Goal: Task Accomplishment & Management: Complete application form

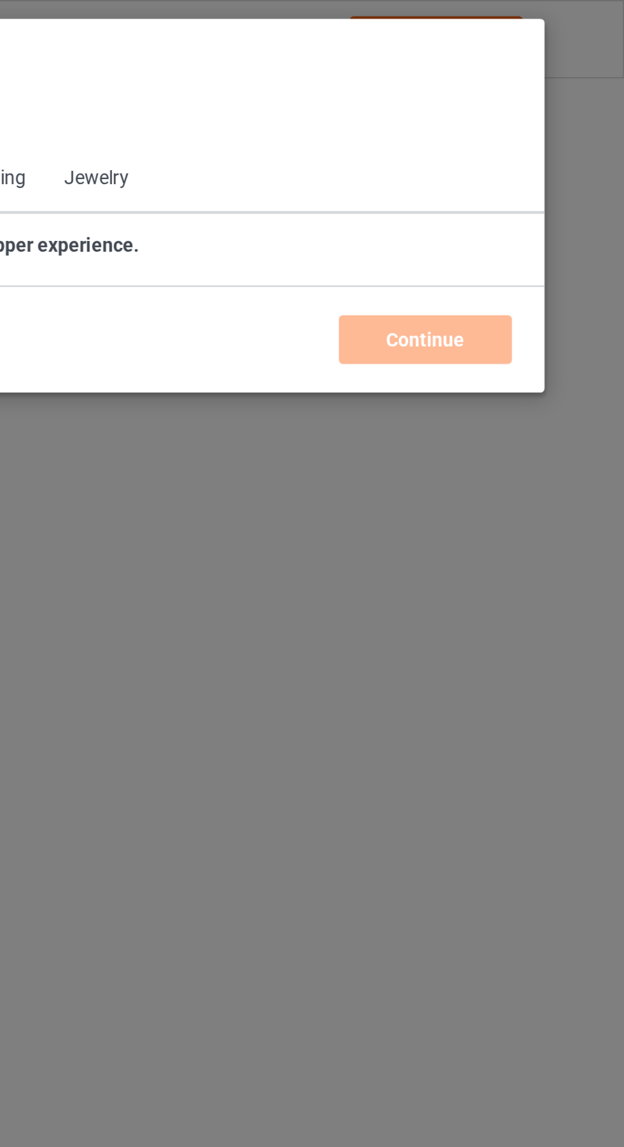
click at [73, 56] on span "Back to Dashboard" at bounding box center [110, 57] width 76 height 10
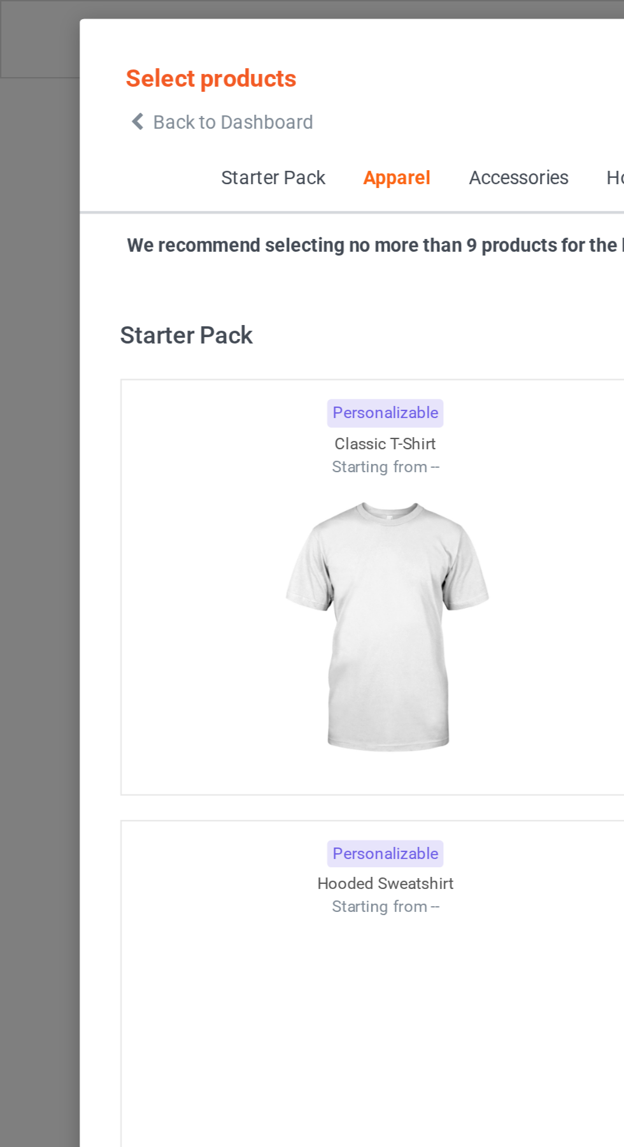
scroll to position [682, 0]
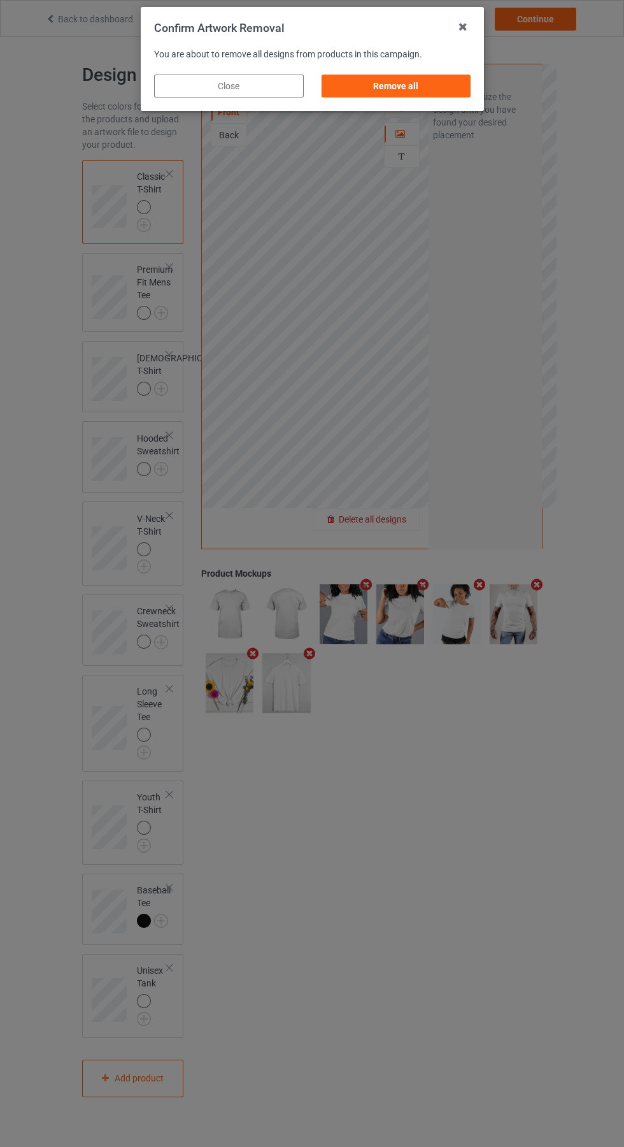
click at [389, 82] on div "Remove all" at bounding box center [396, 86] width 150 height 23
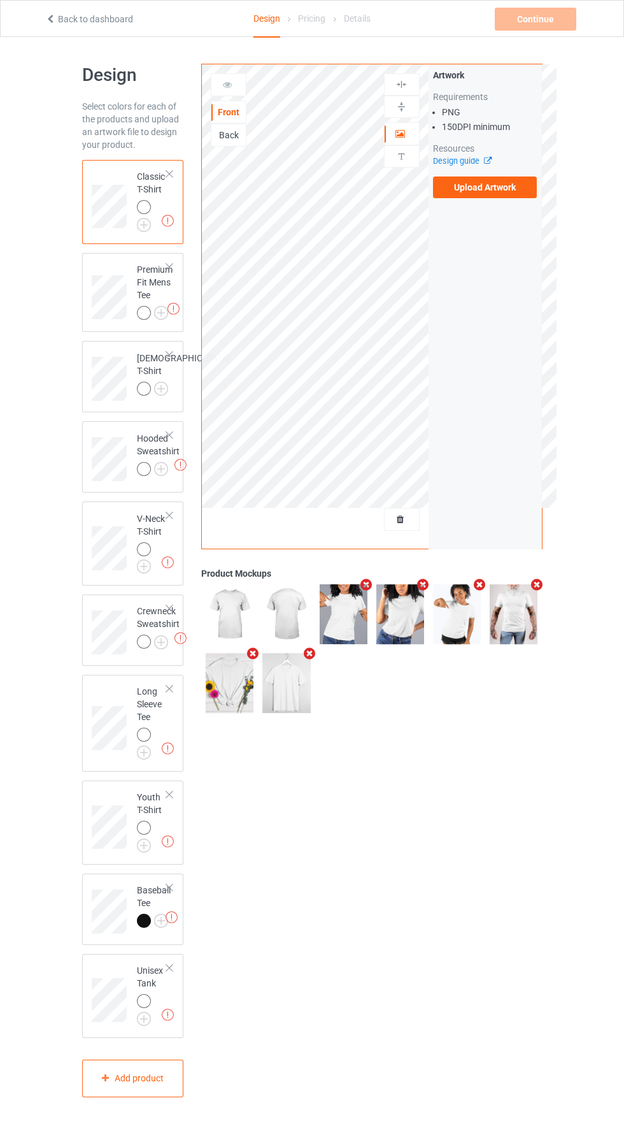
click at [494, 192] on label "Upload Artwork" at bounding box center [485, 187] width 104 height 22
click at [0, 0] on input "Upload Artwork" at bounding box center [0, 0] width 0 height 0
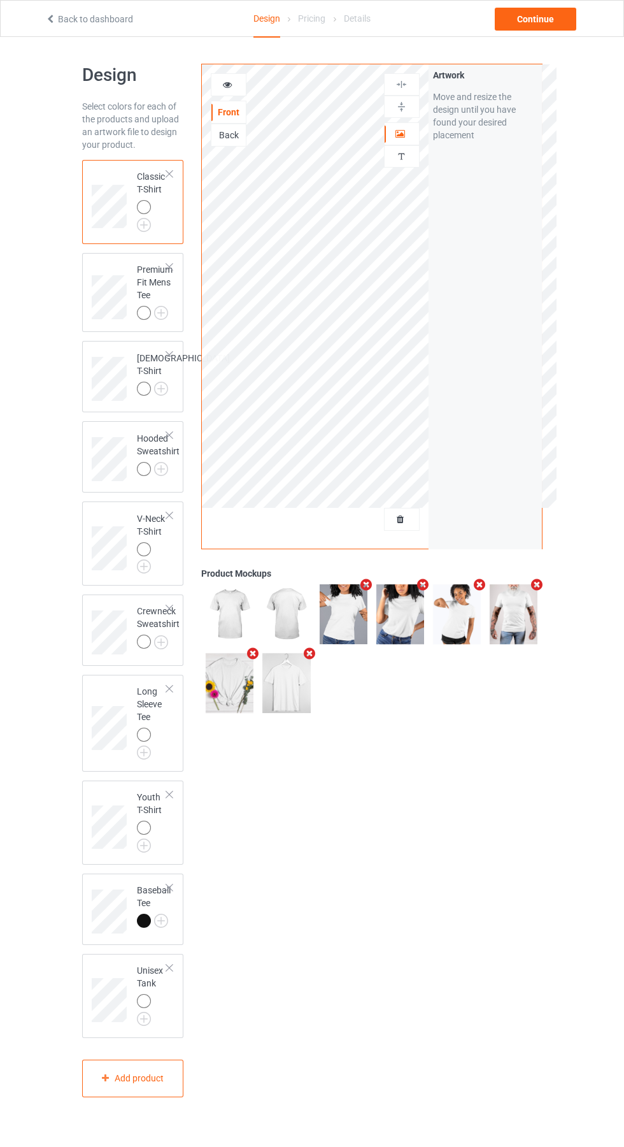
click at [227, 83] on icon at bounding box center [227, 82] width 11 height 9
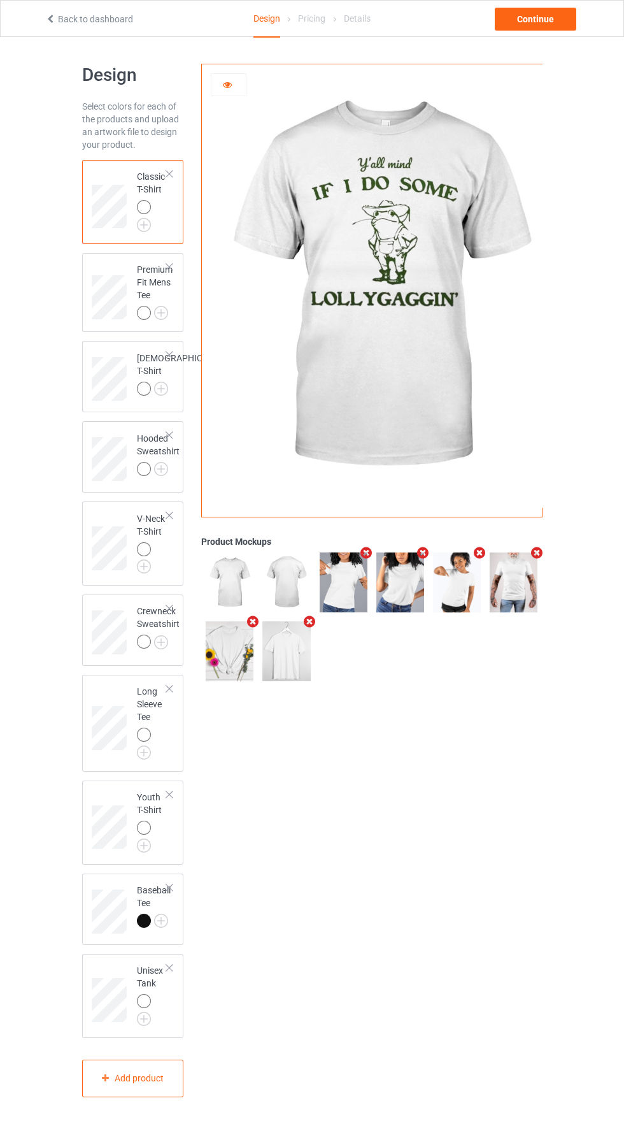
click at [0, 0] on img at bounding box center [0, 0] width 0 height 0
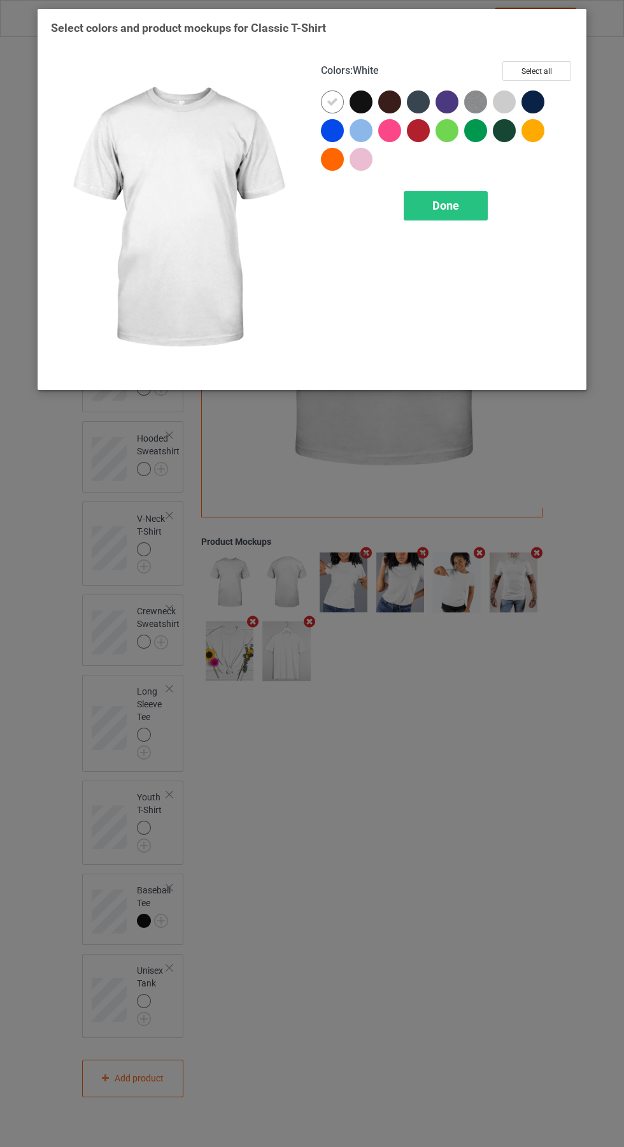
click at [510, 90] on div at bounding box center [507, 104] width 29 height 29
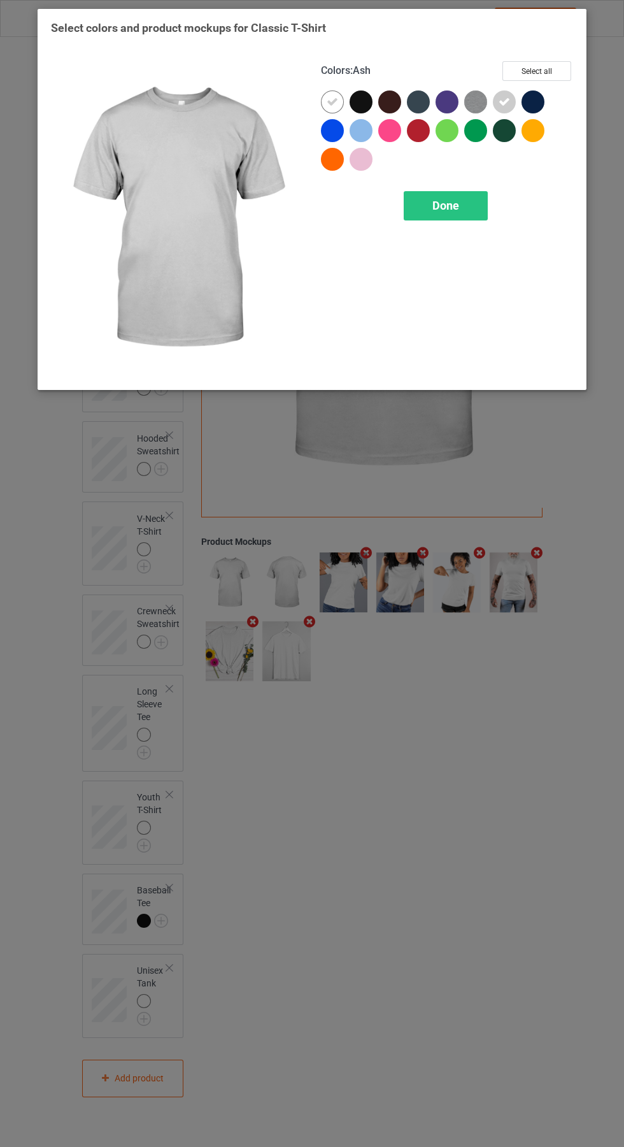
click at [329, 99] on icon at bounding box center [332, 101] width 11 height 11
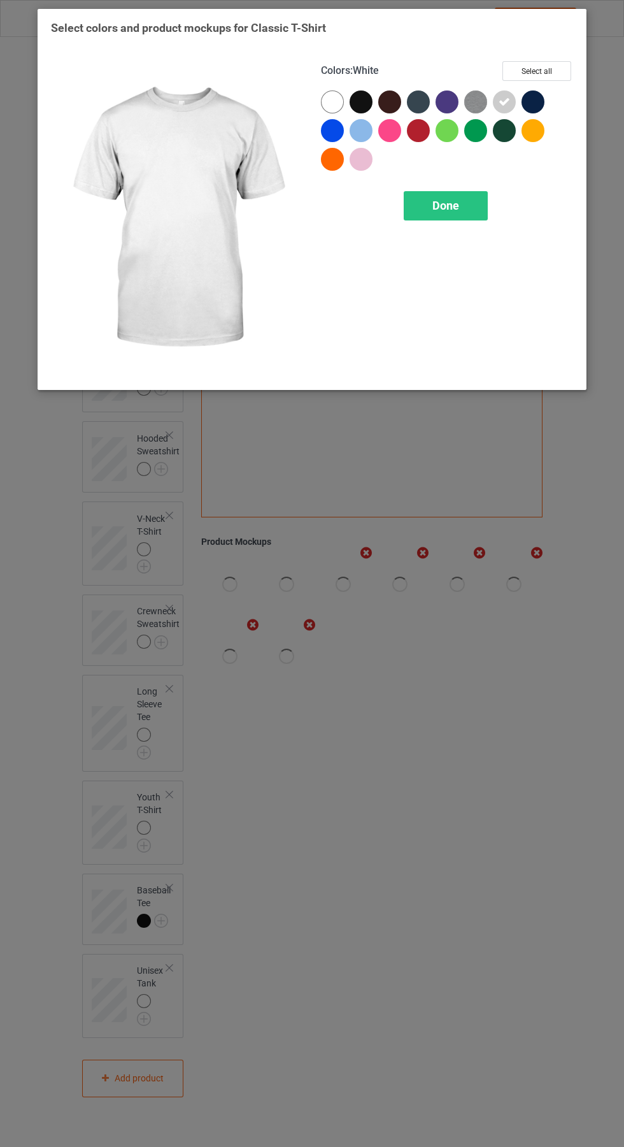
click at [464, 203] on div "Done" at bounding box center [446, 205] width 84 height 29
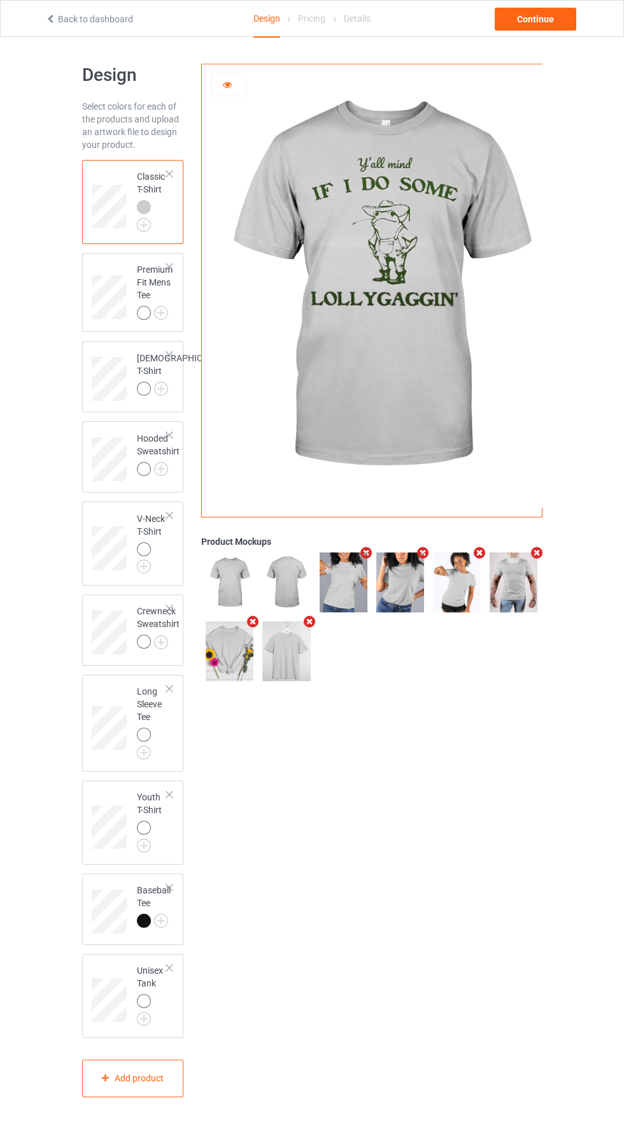
click at [228, 80] on icon at bounding box center [227, 82] width 11 height 9
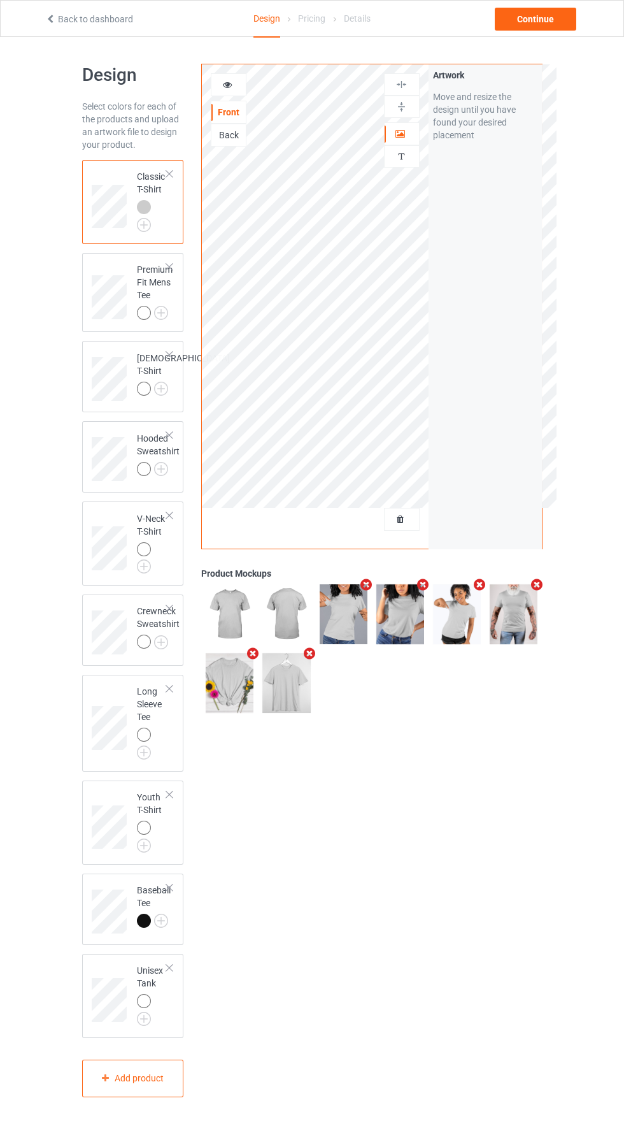
scroll to position [12, 0]
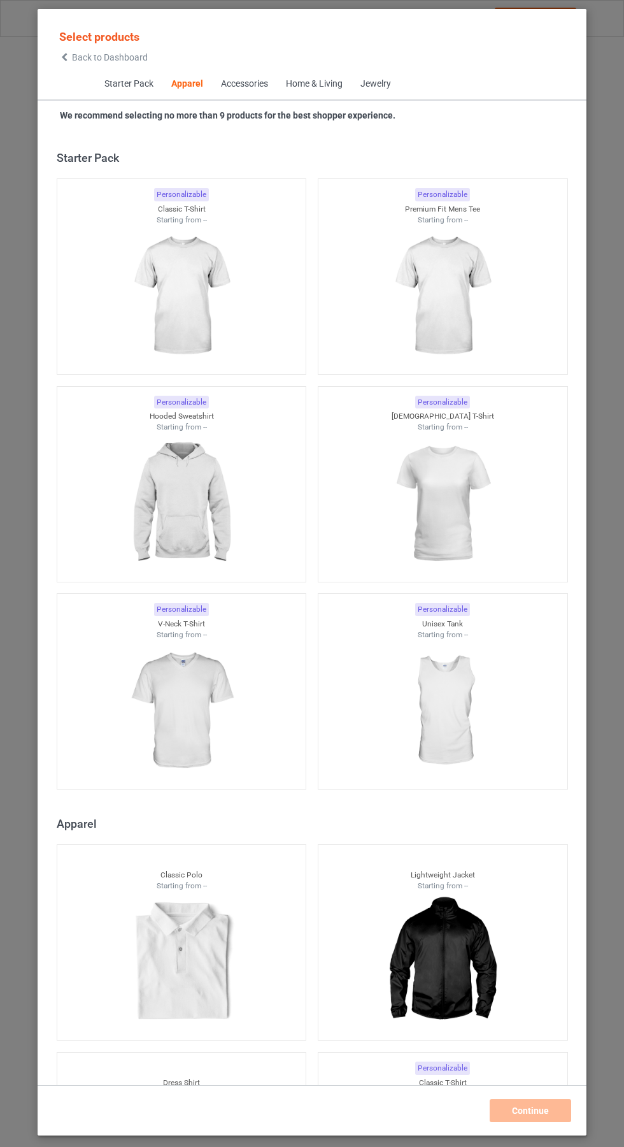
click at [62, 57] on icon at bounding box center [64, 57] width 11 height 9
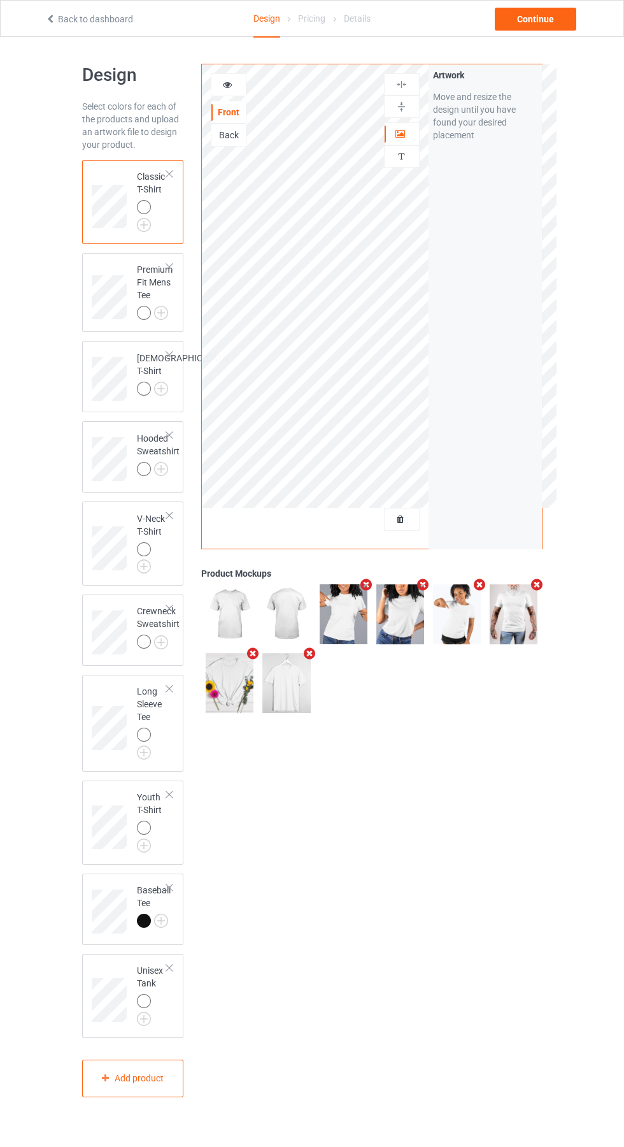
click at [401, 525] on div at bounding box center [402, 519] width 34 height 13
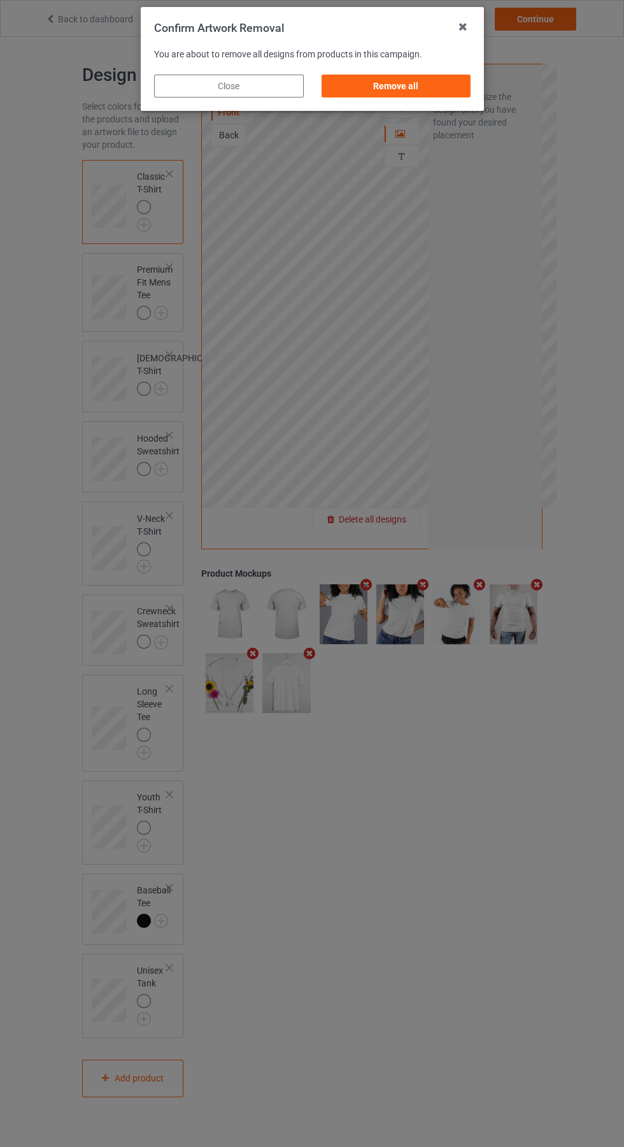
click at [389, 88] on div "Remove all" at bounding box center [396, 86] width 150 height 23
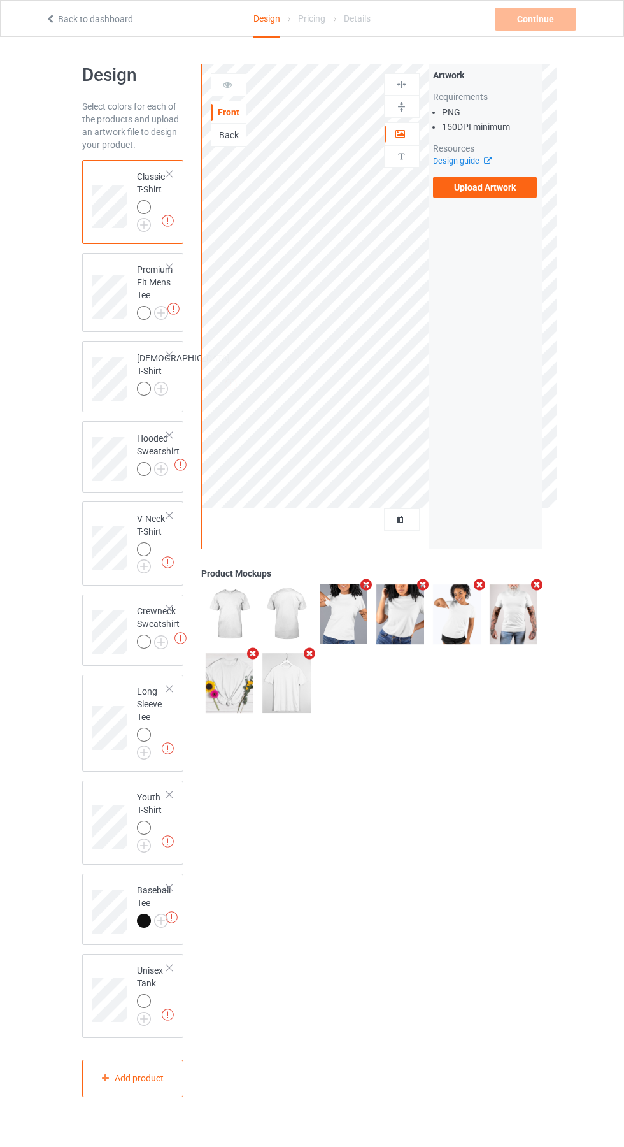
click at [503, 187] on label "Upload Artwork" at bounding box center [485, 187] width 104 height 22
click at [0, 0] on input "Upload Artwork" at bounding box center [0, 0] width 0 height 0
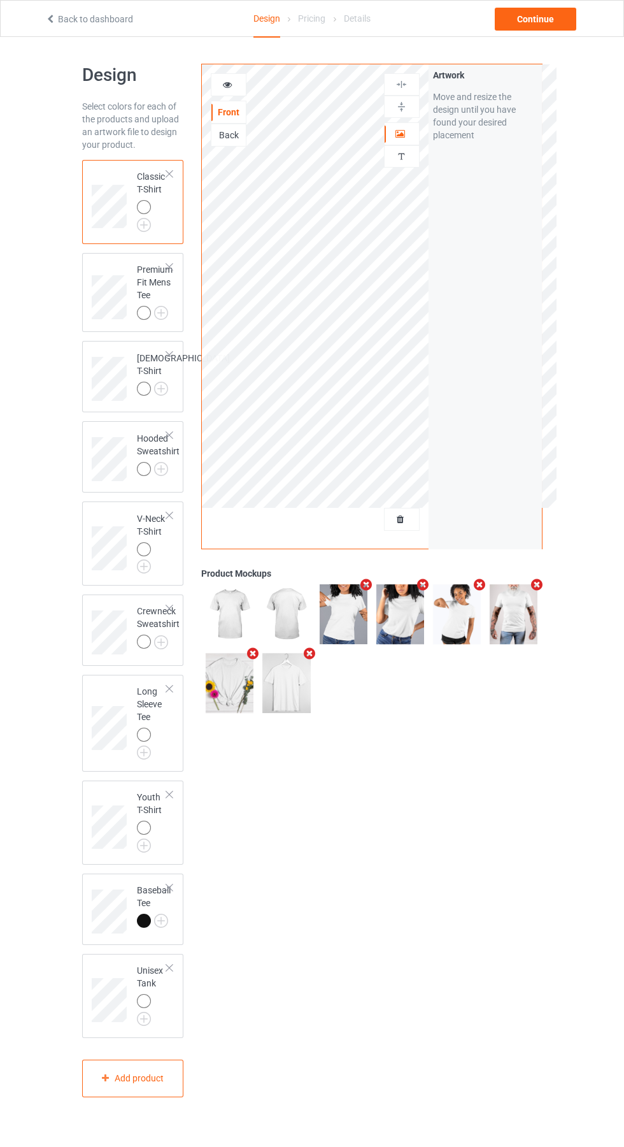
click at [227, 83] on icon at bounding box center [227, 82] width 11 height 9
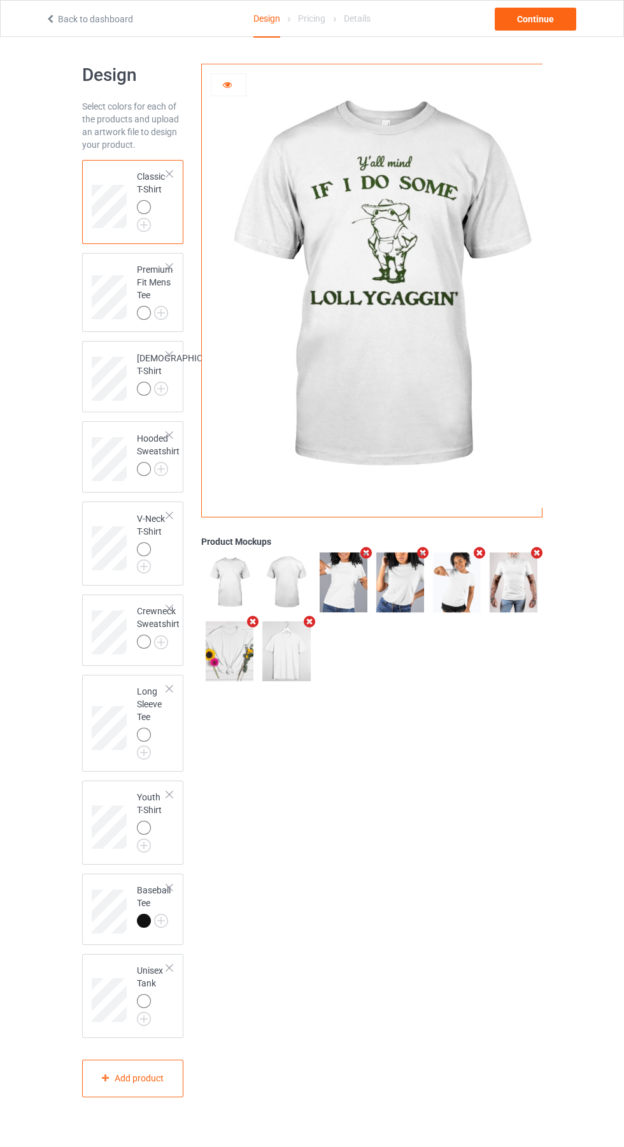
click at [0, 0] on img at bounding box center [0, 0] width 0 height 0
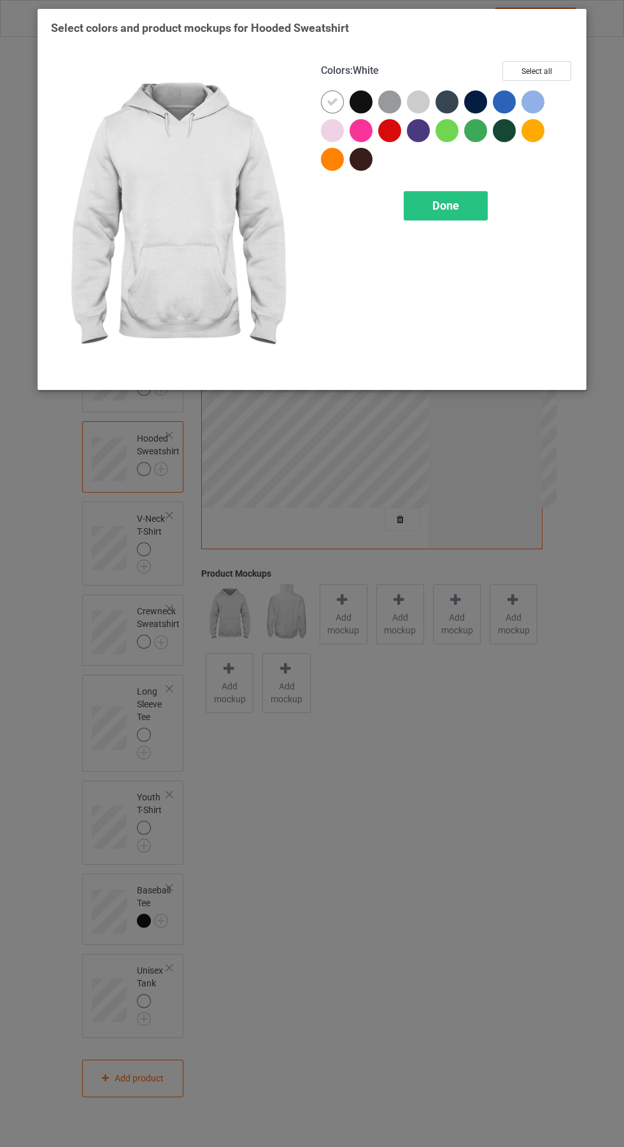
click at [460, 201] on div "Done" at bounding box center [446, 205] width 84 height 29
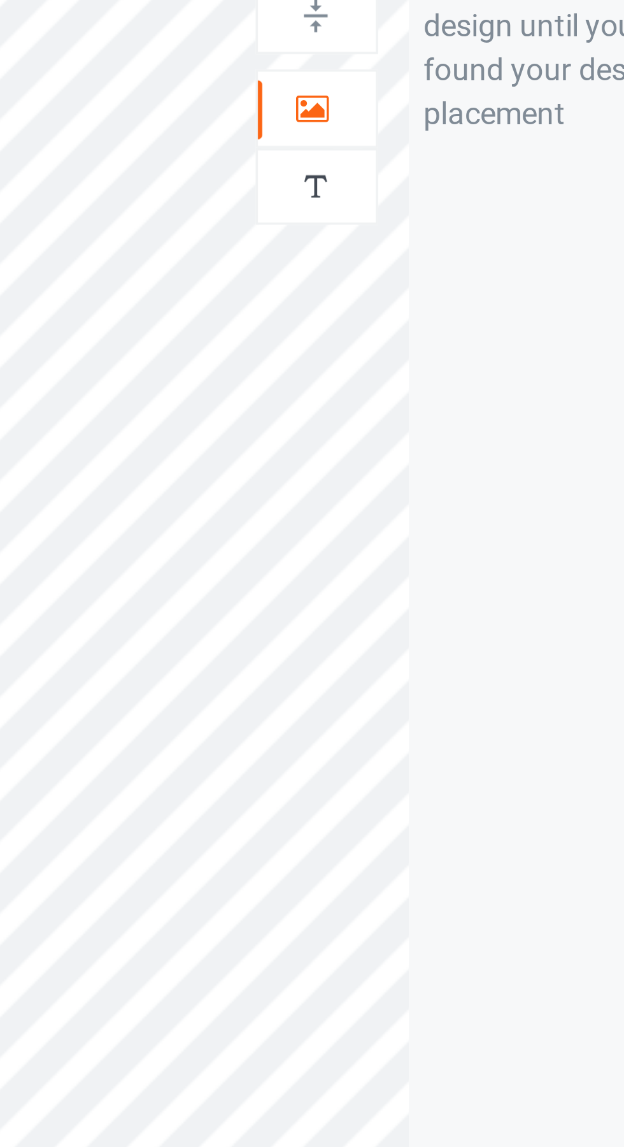
click at [400, 136] on icon at bounding box center [401, 131] width 11 height 9
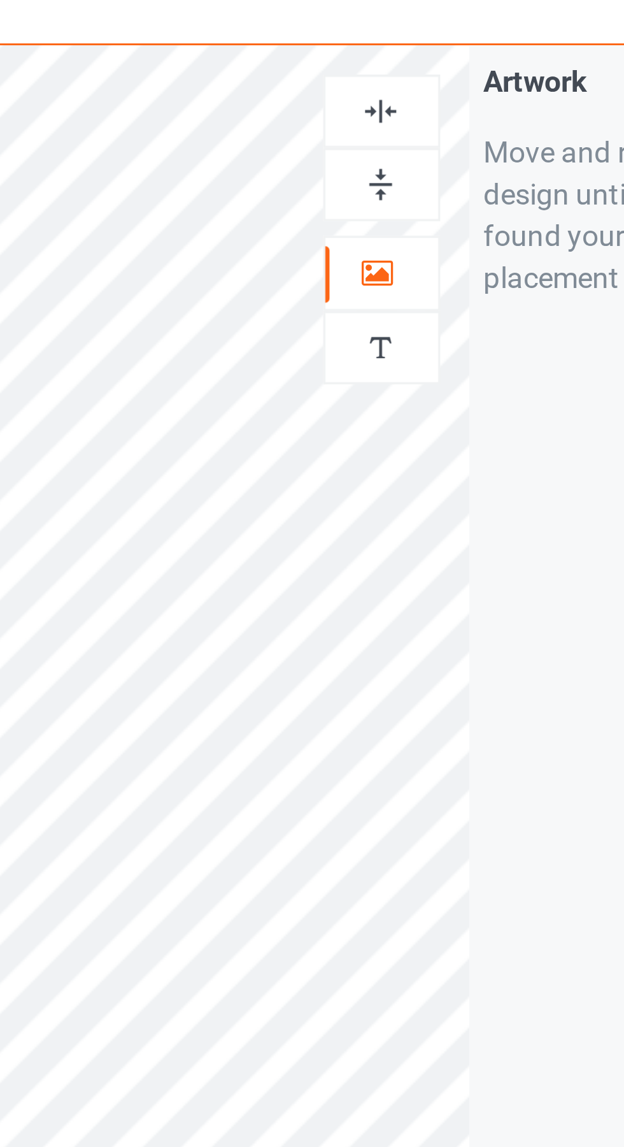
click at [408, 86] on img at bounding box center [402, 84] width 12 height 12
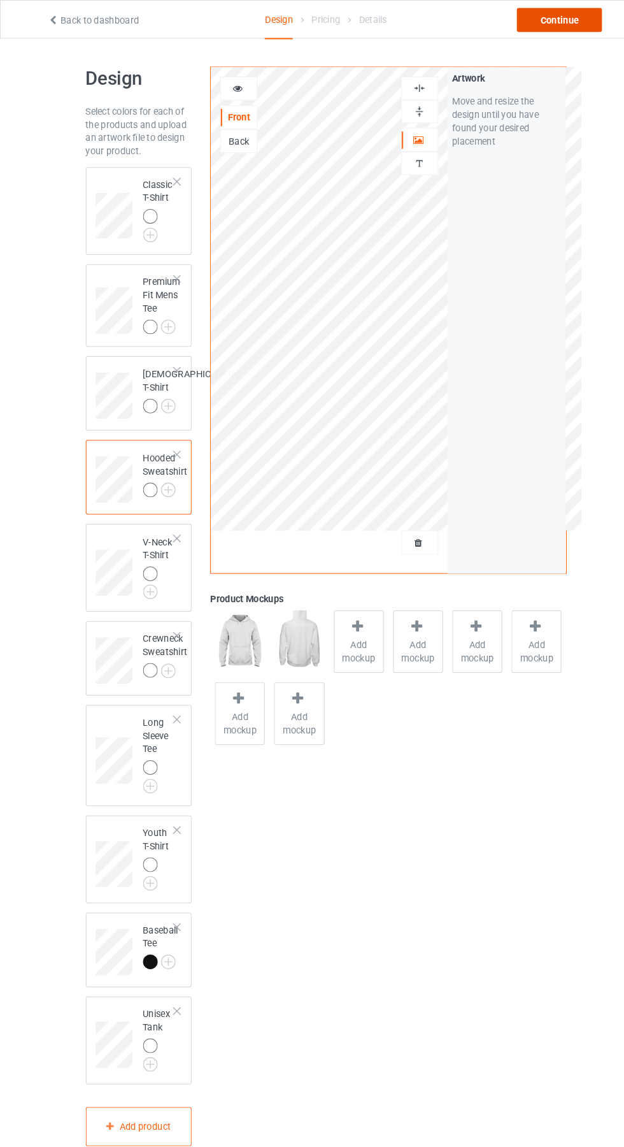
click at [549, 13] on div "Continue" at bounding box center [536, 19] width 82 height 23
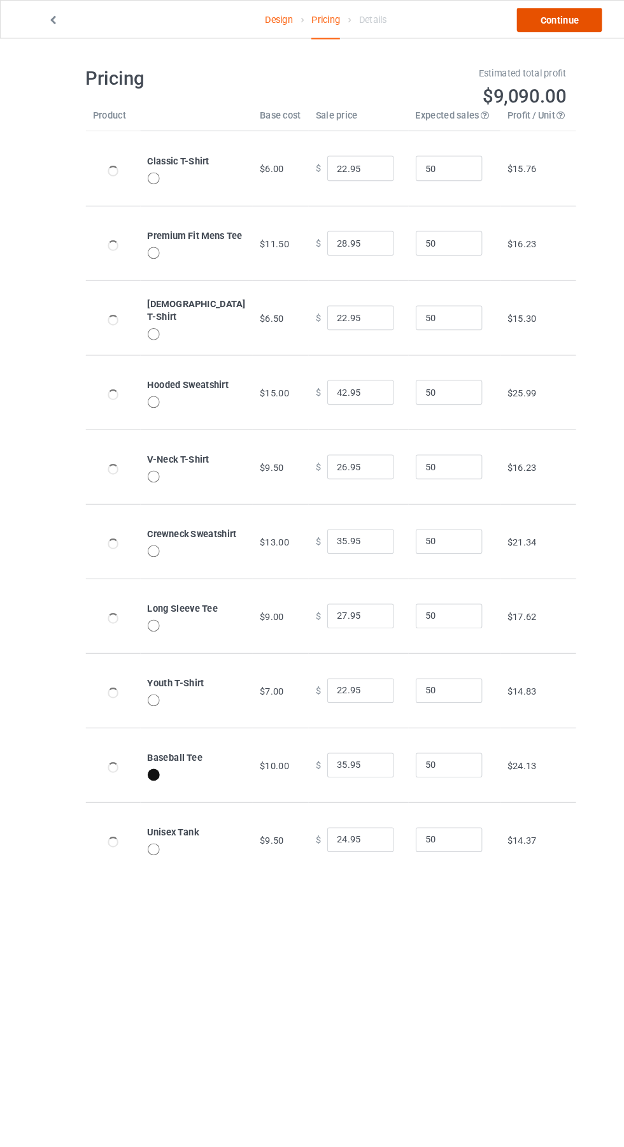
click at [545, 30] on link "Continue" at bounding box center [536, 19] width 82 height 23
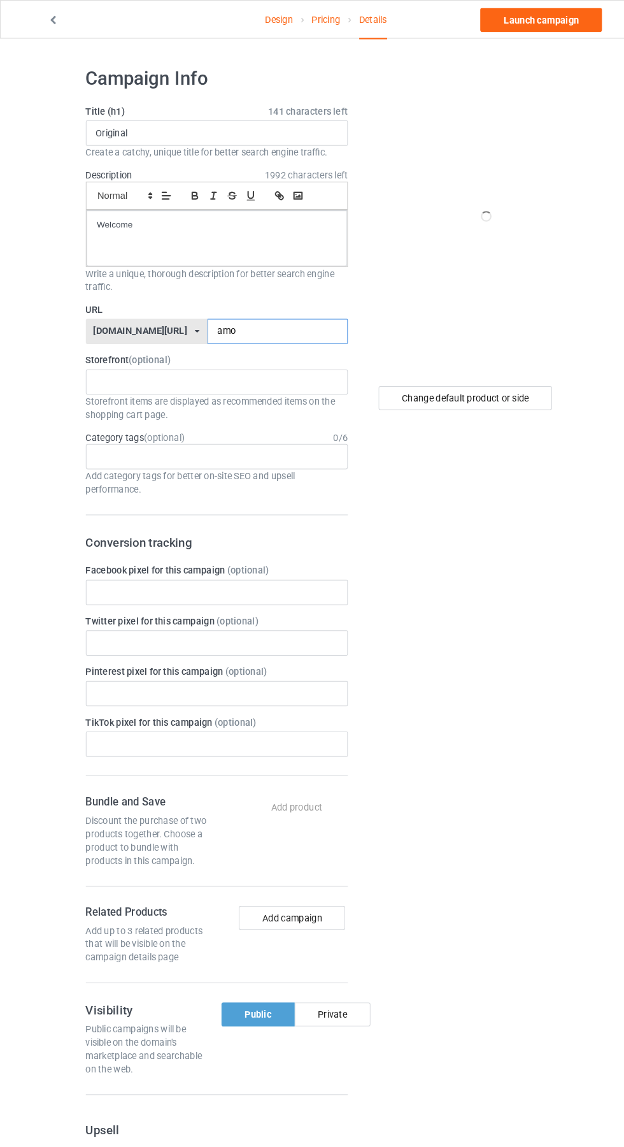
click at [227, 317] on input "amo" at bounding box center [266, 317] width 134 height 24
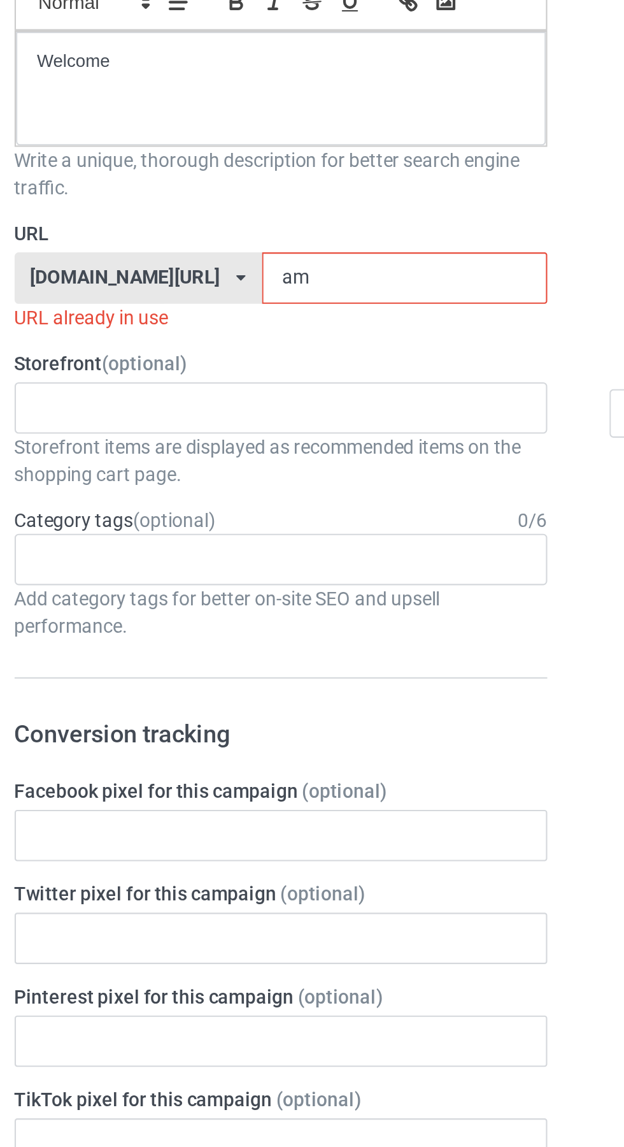
type input "a"
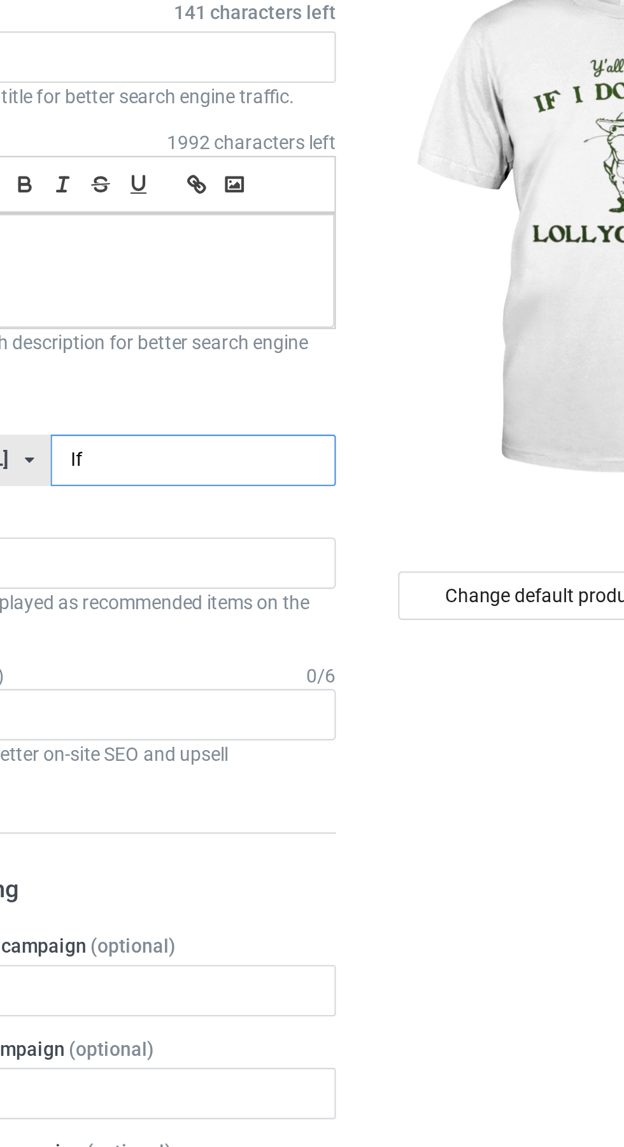
type input "Ifl"
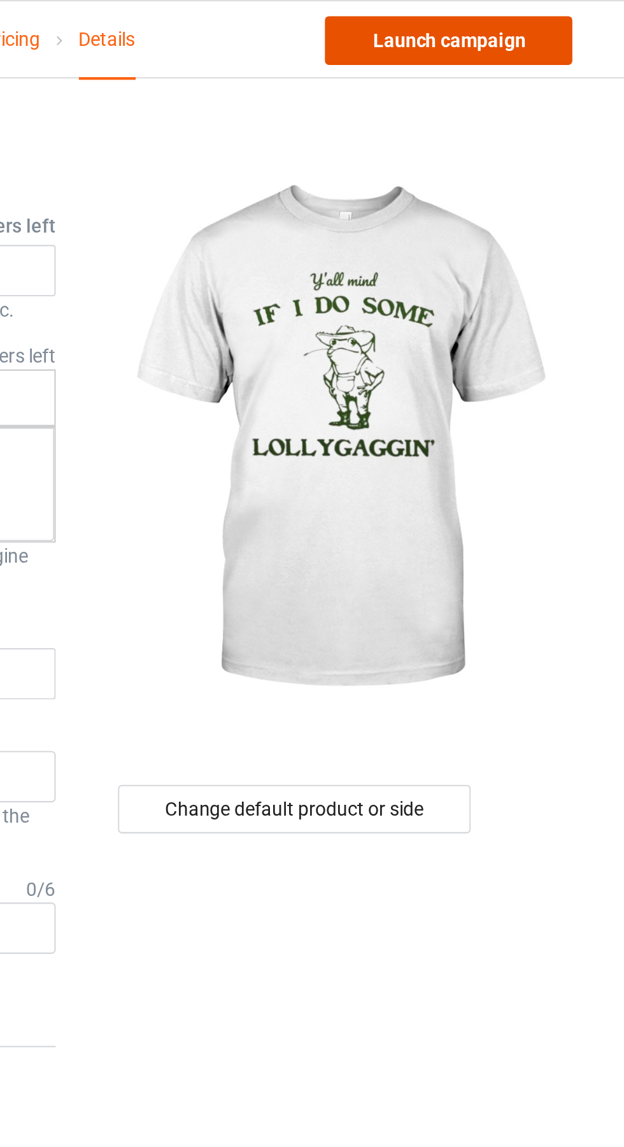
click at [535, 19] on link "Launch campaign" at bounding box center [518, 19] width 117 height 23
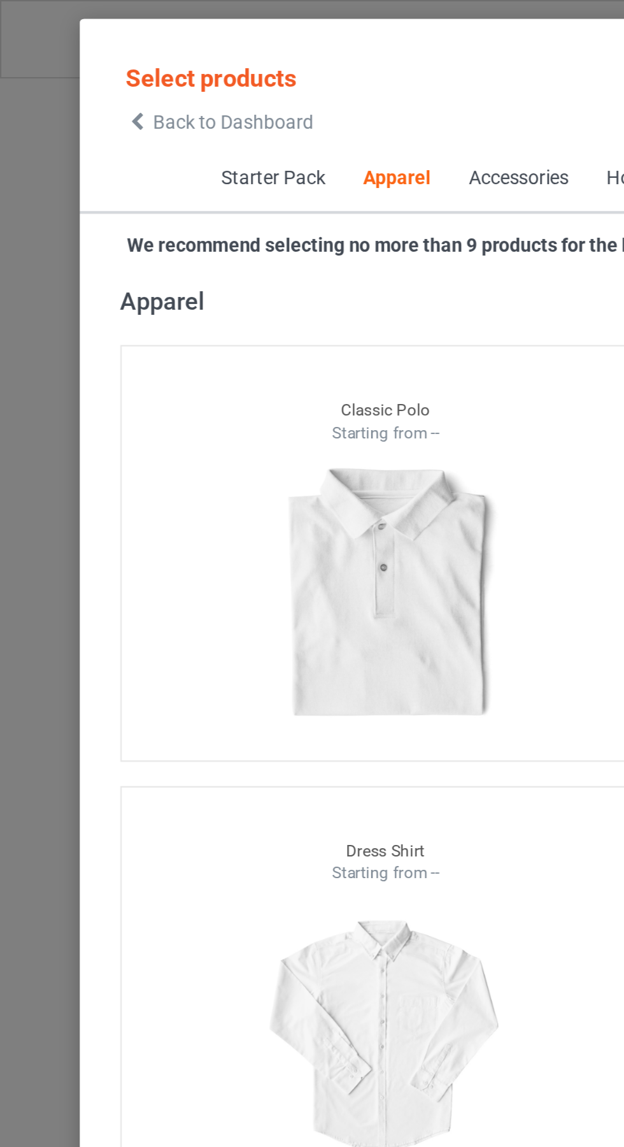
click at [73, 55] on span "Back to Dashboard" at bounding box center [110, 57] width 76 height 10
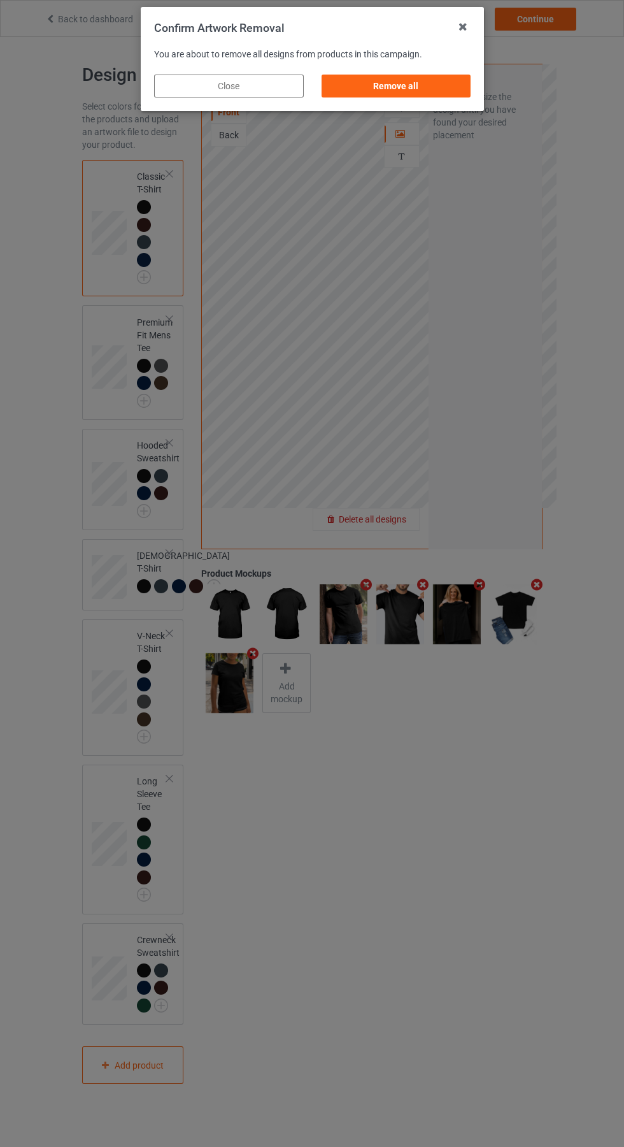
click at [405, 90] on div "Remove all" at bounding box center [396, 86] width 150 height 23
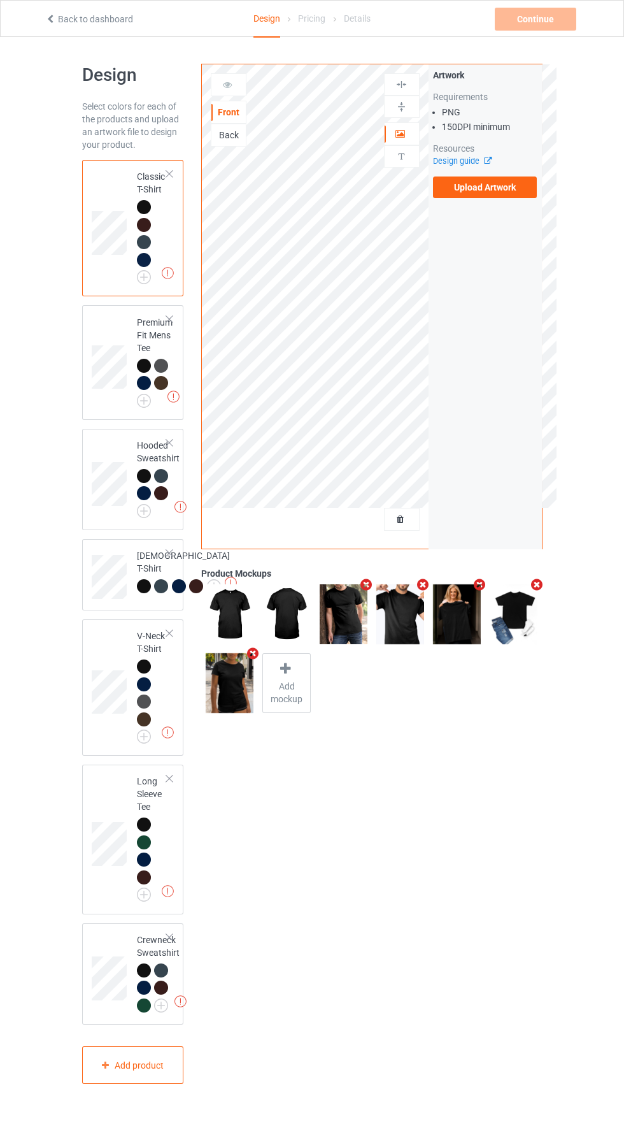
click at [503, 194] on label "Upload Artwork" at bounding box center [485, 187] width 104 height 22
click at [0, 0] on input "Upload Artwork" at bounding box center [0, 0] width 0 height 0
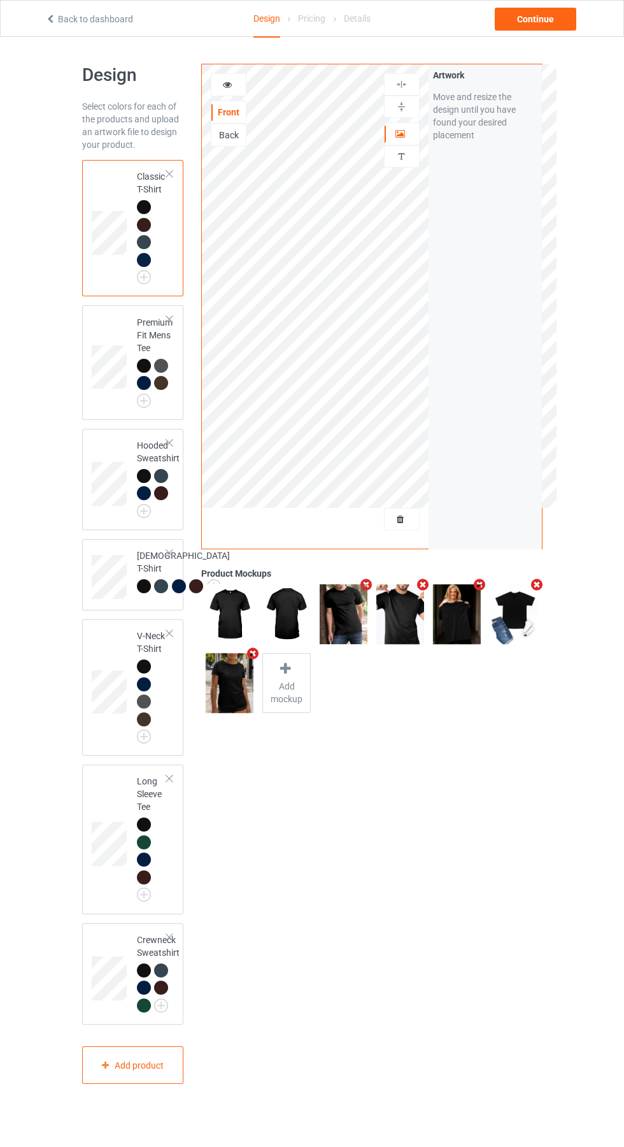
click at [227, 83] on icon at bounding box center [227, 82] width 11 height 9
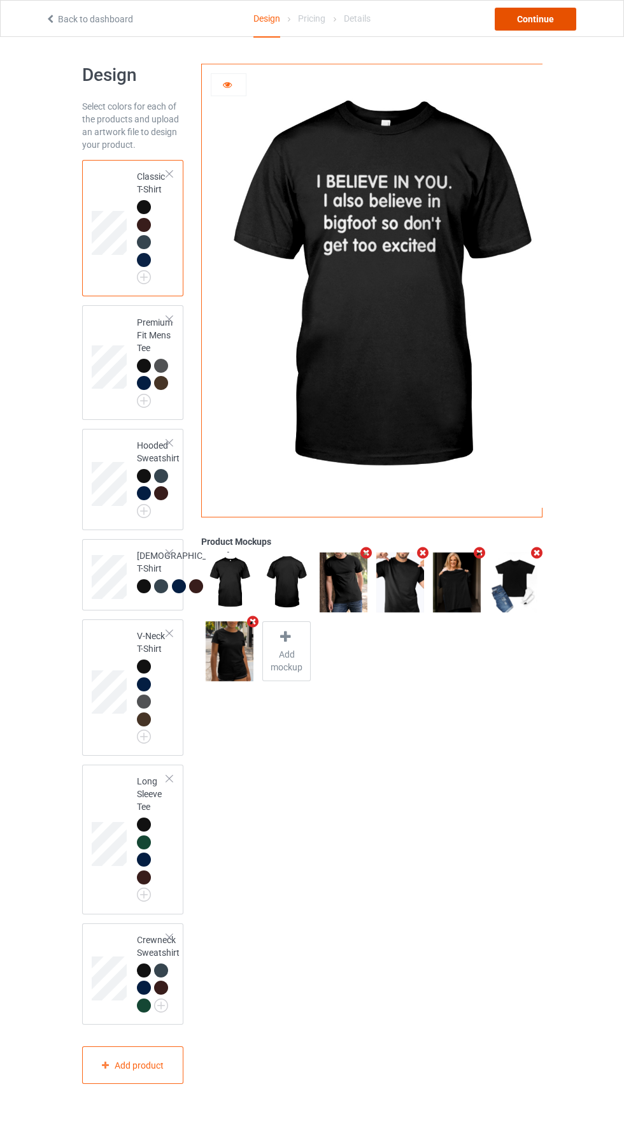
click at [557, 17] on div "Continue" at bounding box center [536, 19] width 82 height 23
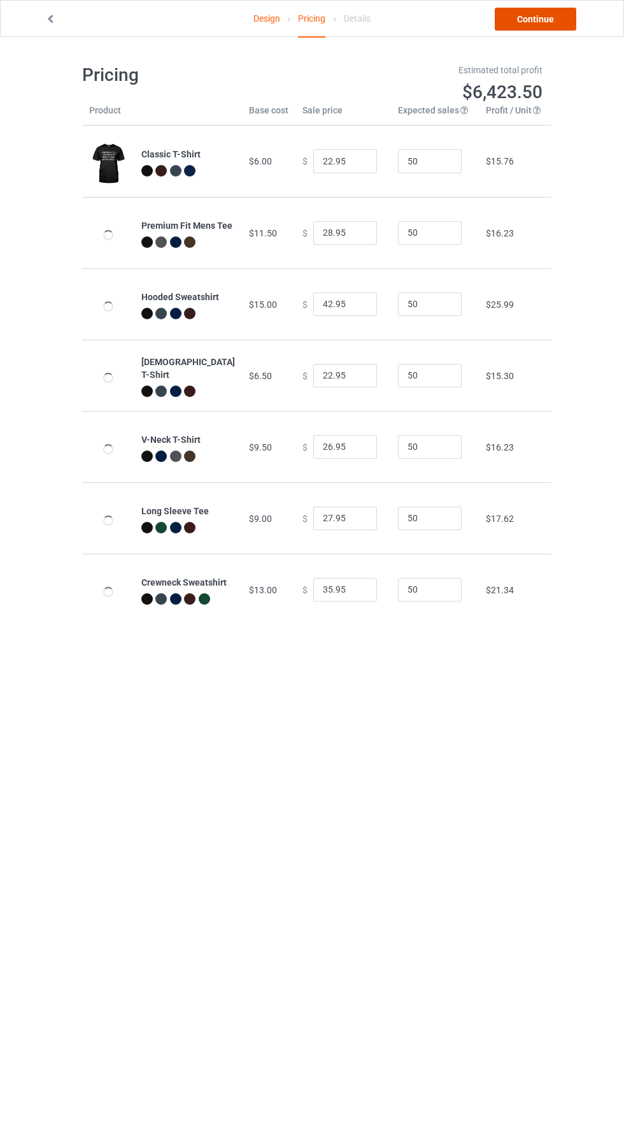
click at [545, 26] on link "Continue" at bounding box center [536, 19] width 82 height 23
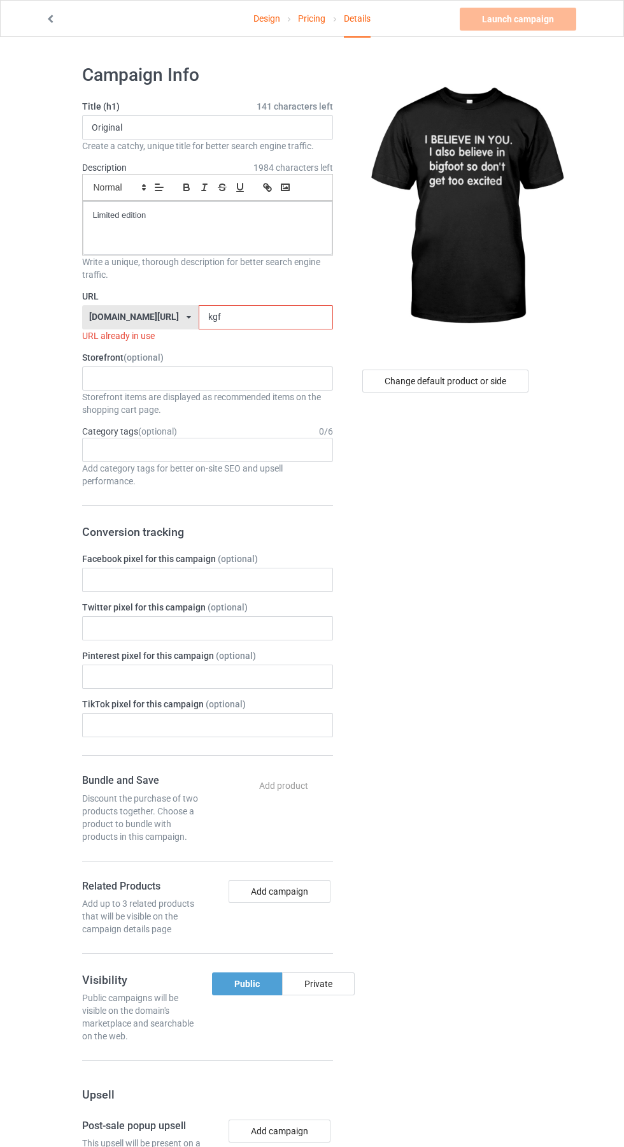
click at [238, 322] on input "kgf" at bounding box center [266, 317] width 134 height 24
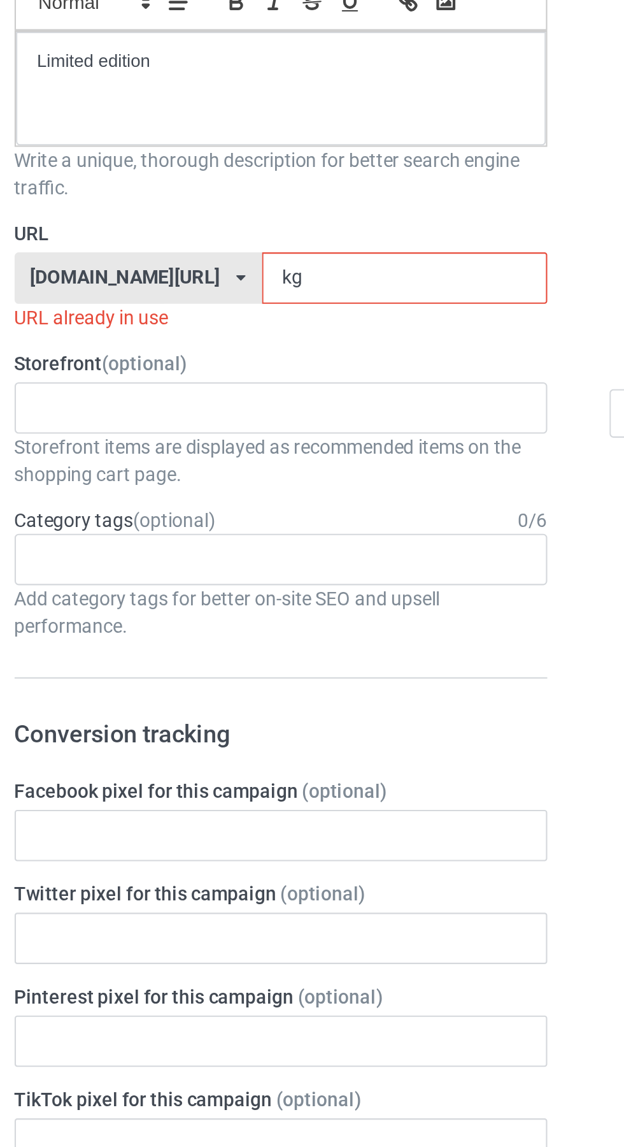
type input "k"
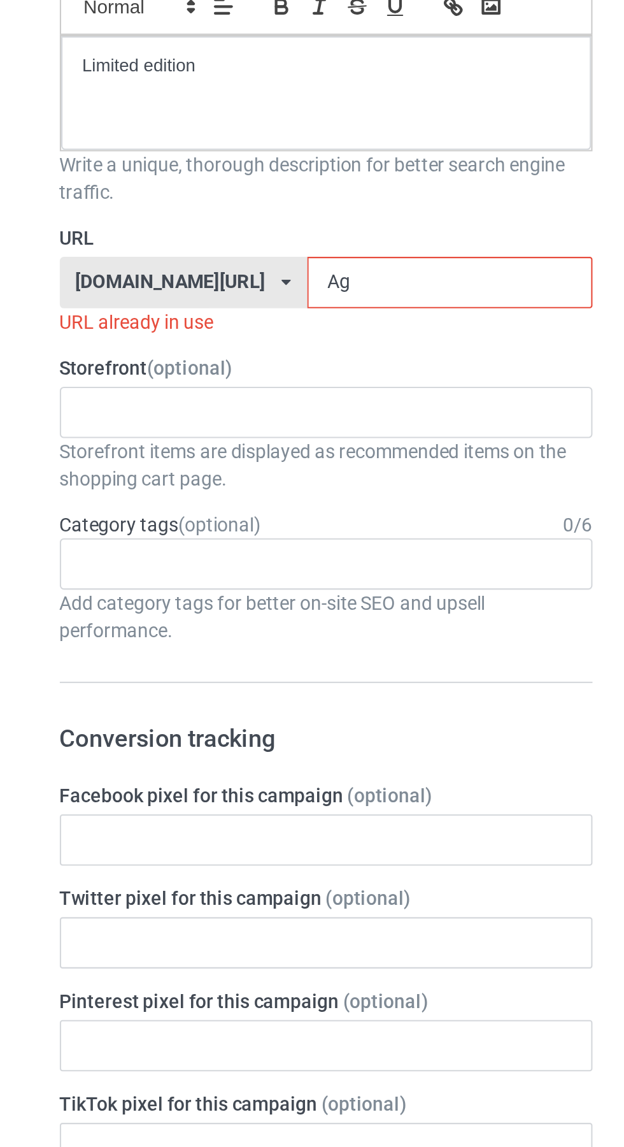
type input "Agp"
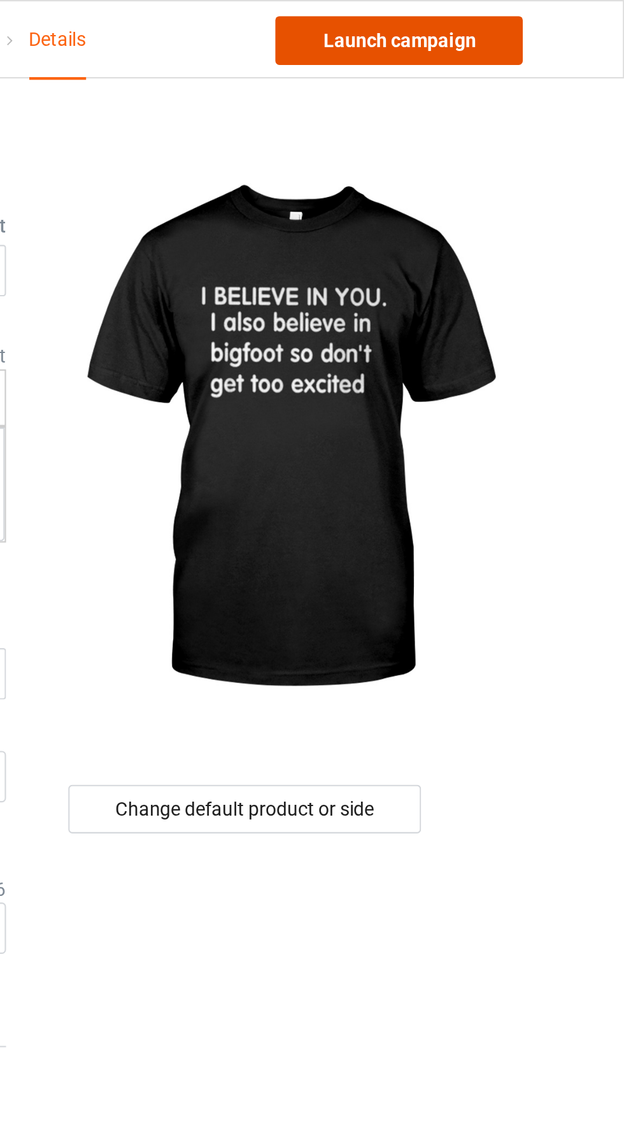
click at [535, 21] on link "Launch campaign" at bounding box center [518, 19] width 117 height 23
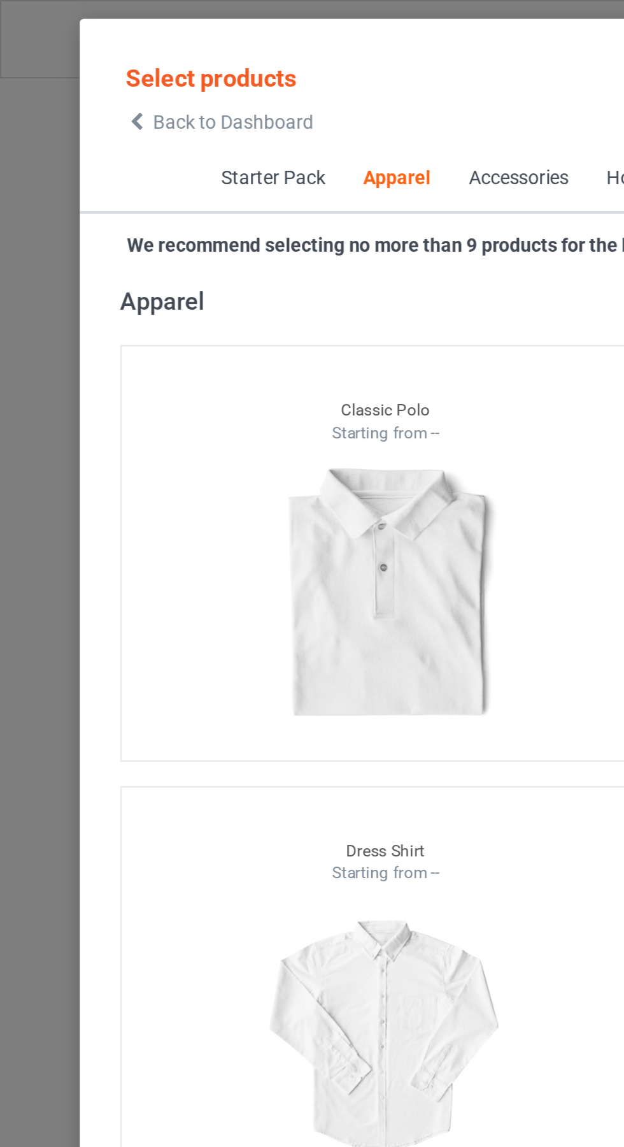
click at [68, 61] on icon at bounding box center [64, 57] width 11 height 9
